Goal: Task Accomplishment & Management: Manage account settings

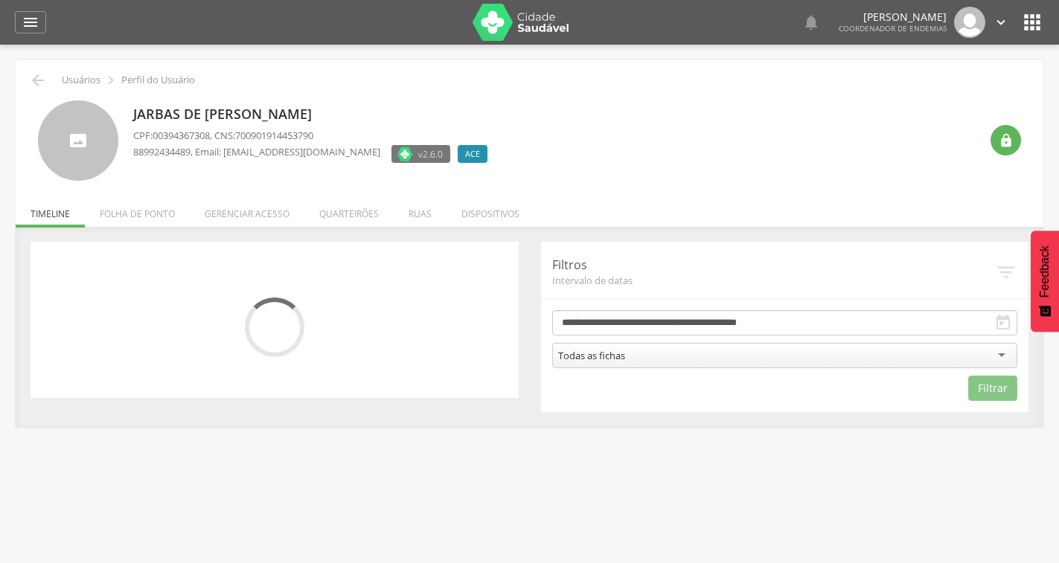
click at [335, 207] on li "Quarteirões" at bounding box center [348, 210] width 89 height 35
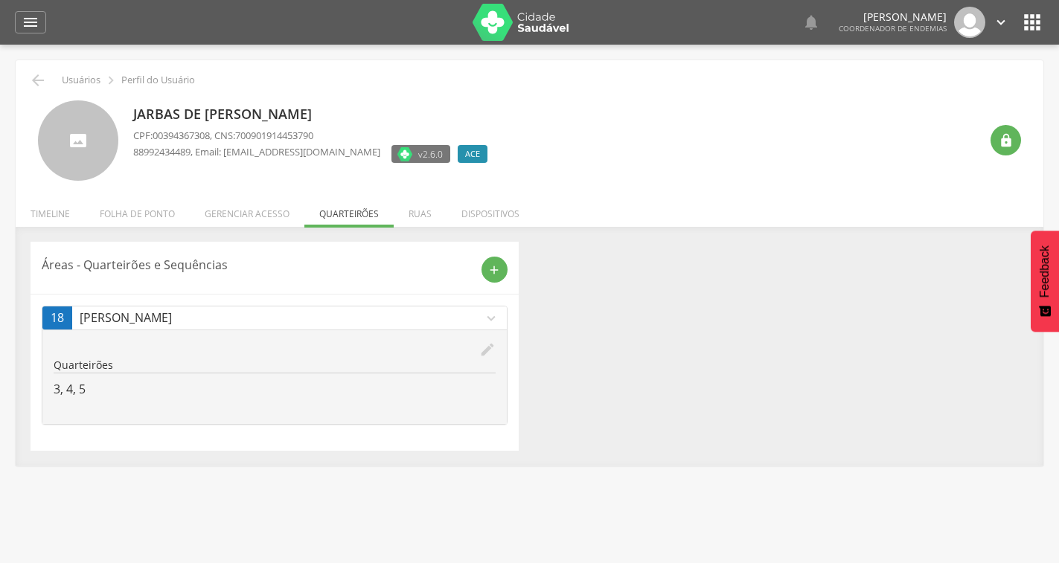
click at [490, 349] on icon "edit" at bounding box center [487, 350] width 16 height 16
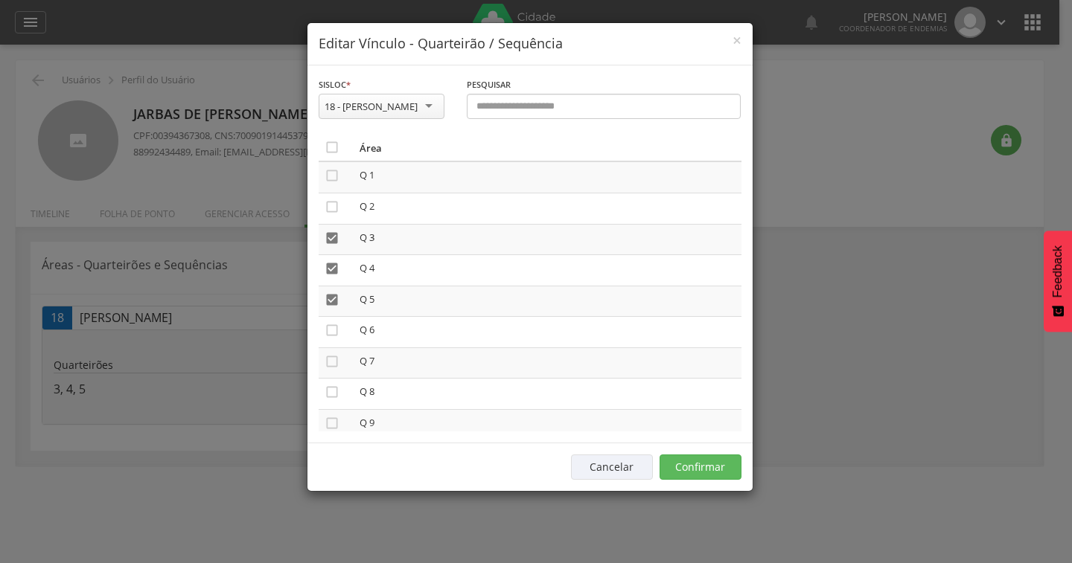
click at [381, 109] on div "18 - [PERSON_NAME]" at bounding box center [371, 106] width 93 height 13
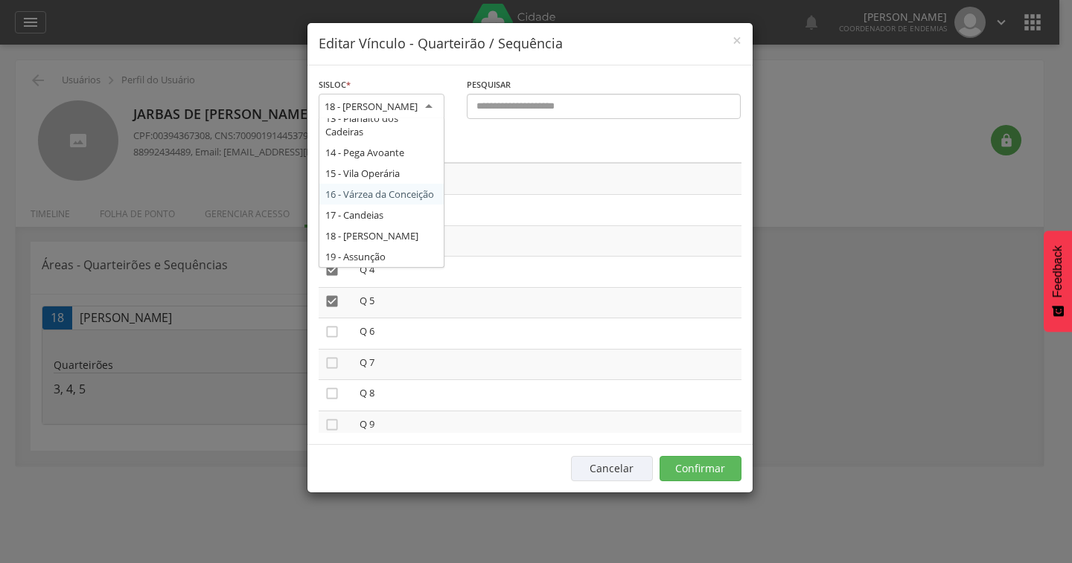
scroll to position [328, 0]
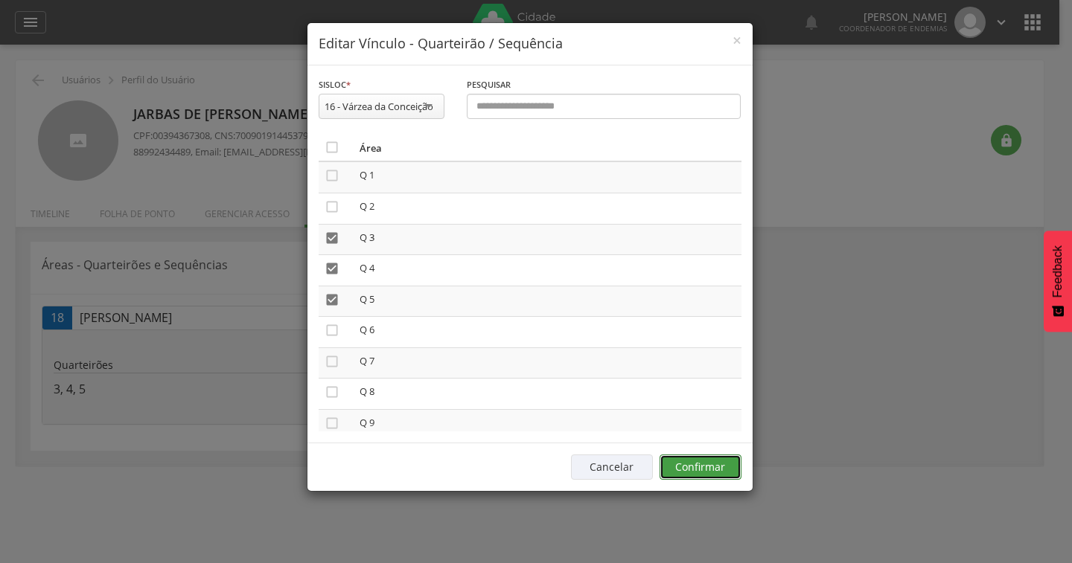
click at [699, 473] on button "Confirmar" at bounding box center [701, 467] width 82 height 25
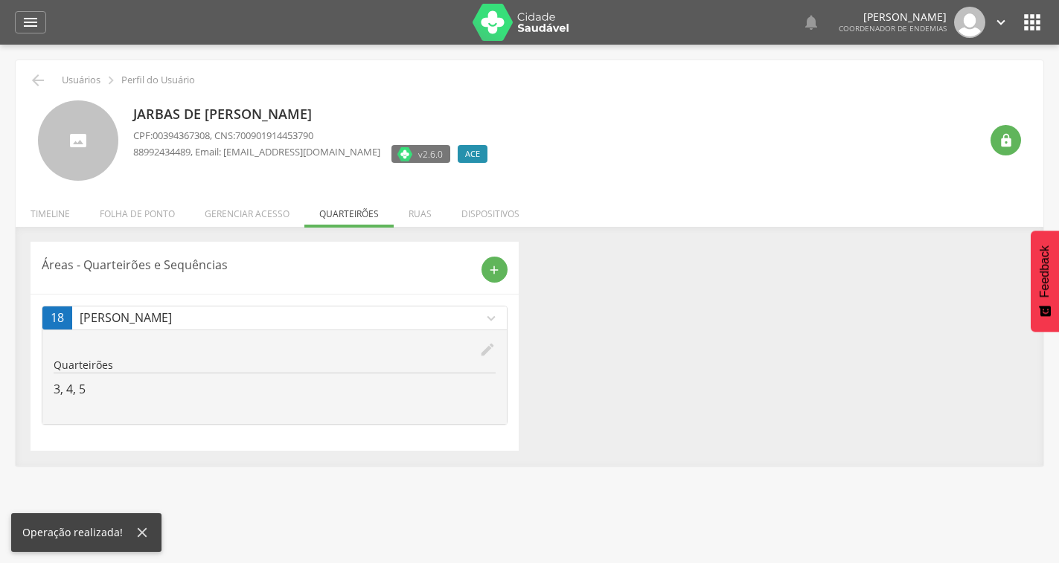
click at [487, 349] on icon "edit" at bounding box center [487, 350] width 16 height 16
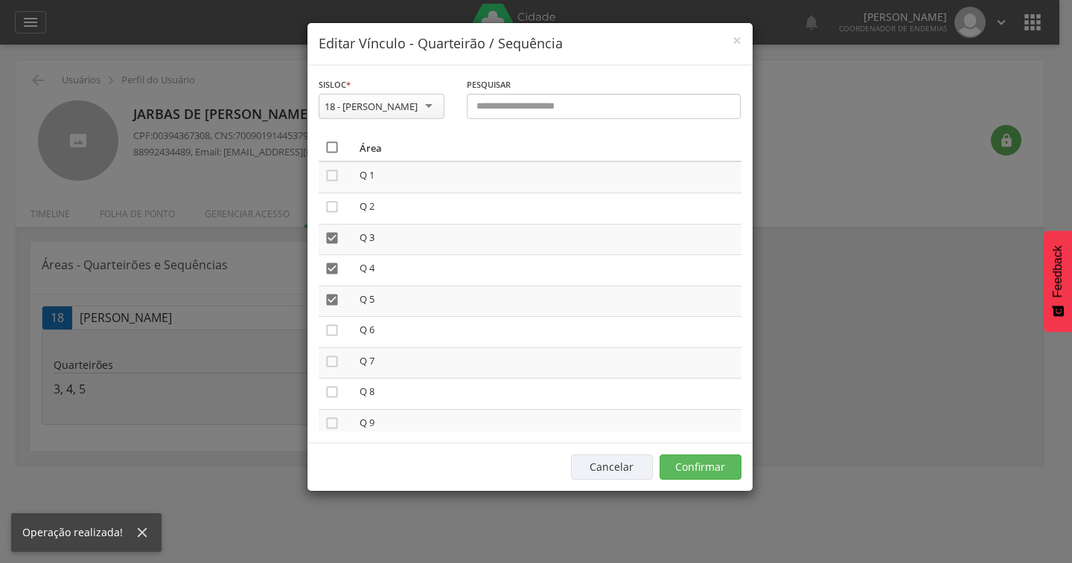
click at [336, 144] on icon "" at bounding box center [332, 147] width 15 height 15
click at [336, 144] on icon "" at bounding box center [332, 147] width 15 height 15
click at [728, 472] on button "Confirmar" at bounding box center [701, 467] width 82 height 25
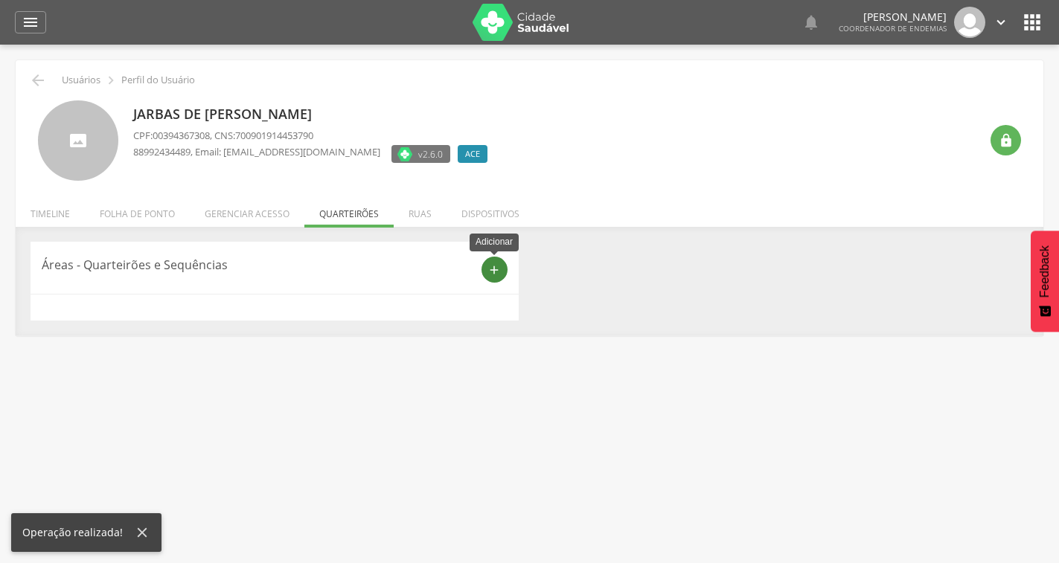
click at [505, 270] on div "add" at bounding box center [495, 270] width 26 height 26
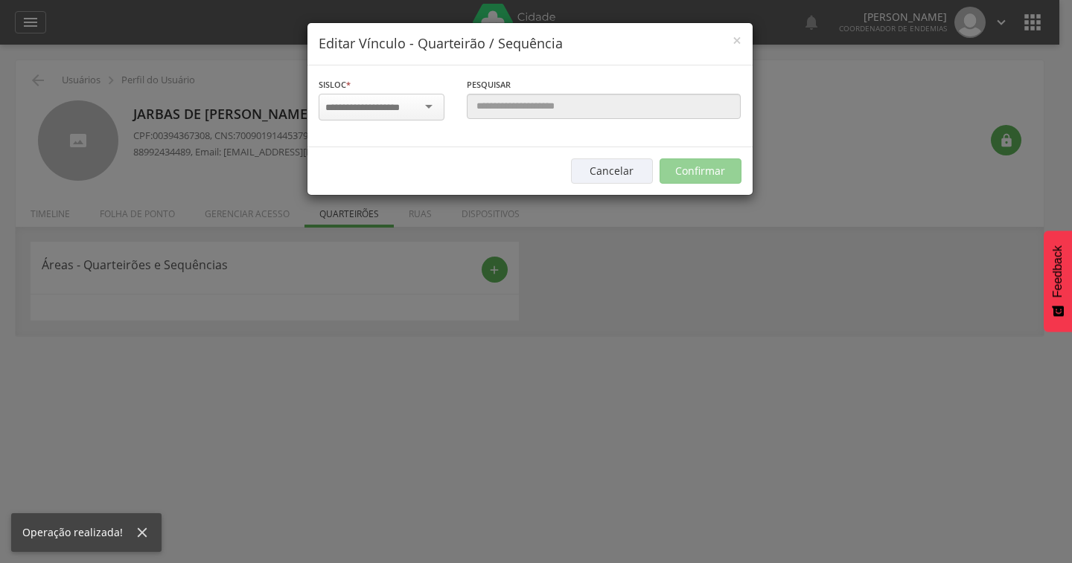
click at [391, 95] on div at bounding box center [382, 107] width 126 height 27
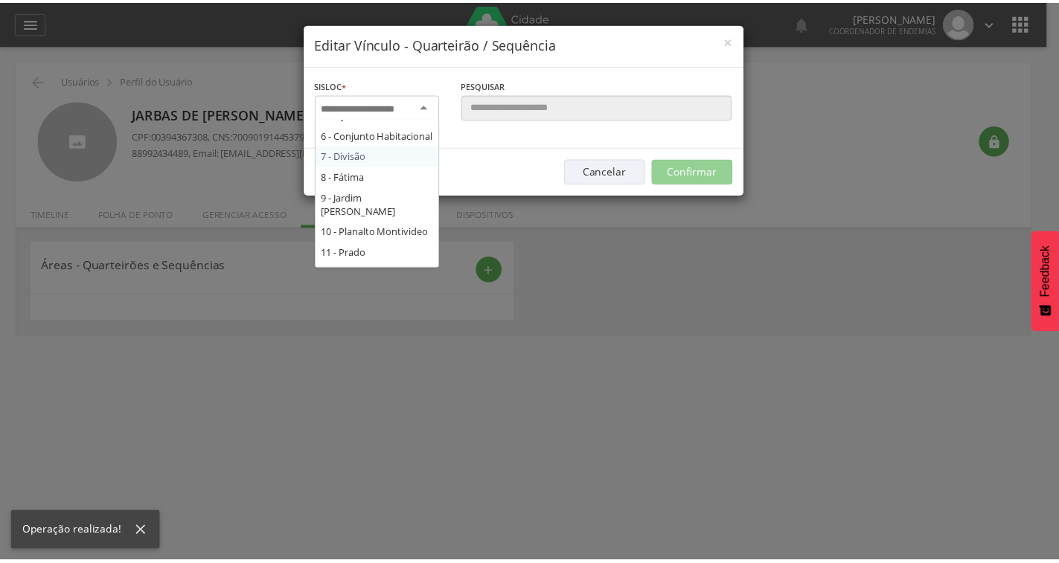
scroll to position [298, 0]
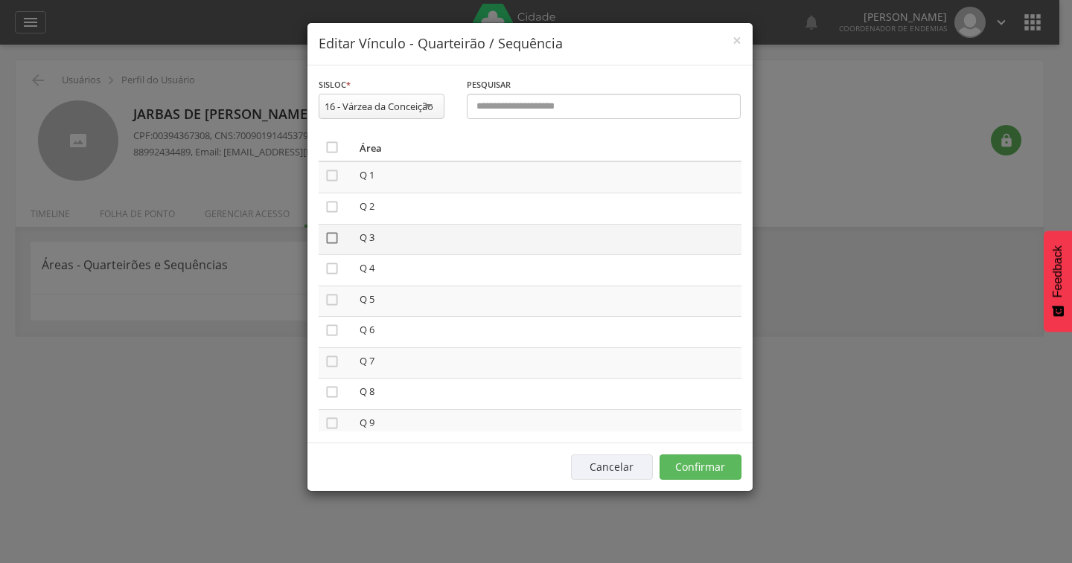
click at [333, 237] on icon "" at bounding box center [332, 238] width 15 height 15
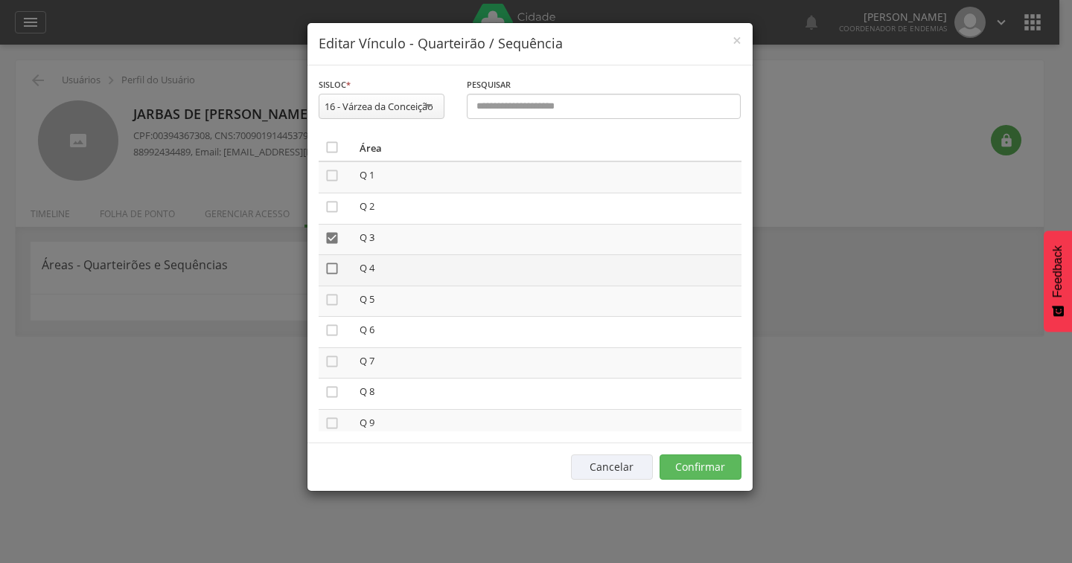
click at [331, 266] on icon "" at bounding box center [332, 268] width 15 height 15
click at [333, 308] on td "" at bounding box center [336, 301] width 35 height 31
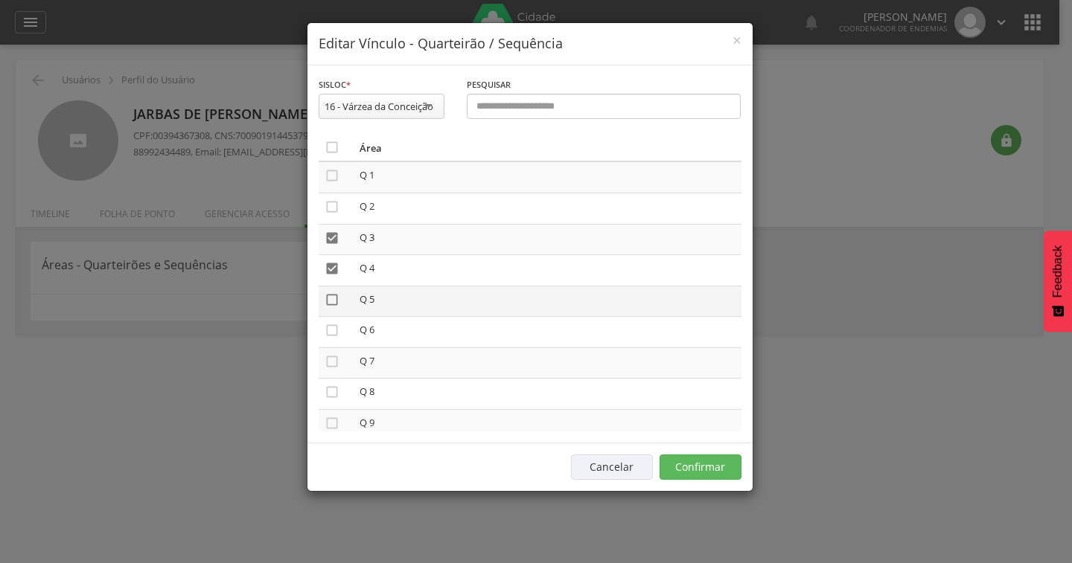
click at [333, 301] on icon "" at bounding box center [332, 300] width 15 height 15
click at [689, 462] on button "Confirmar" at bounding box center [701, 467] width 82 height 25
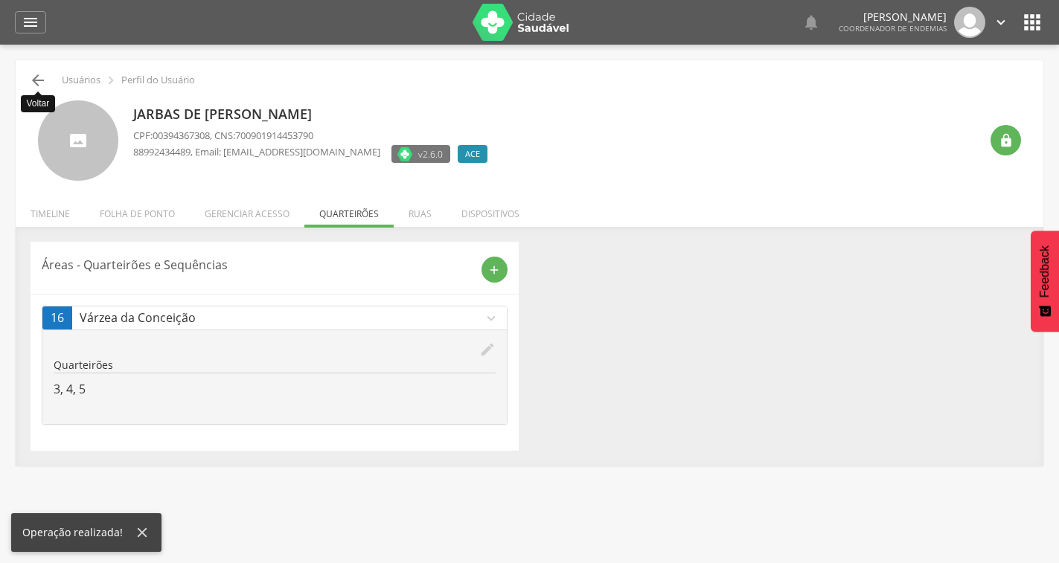
click at [39, 79] on icon "" at bounding box center [38, 80] width 18 height 18
